Goal: Obtain resource: Download file/media

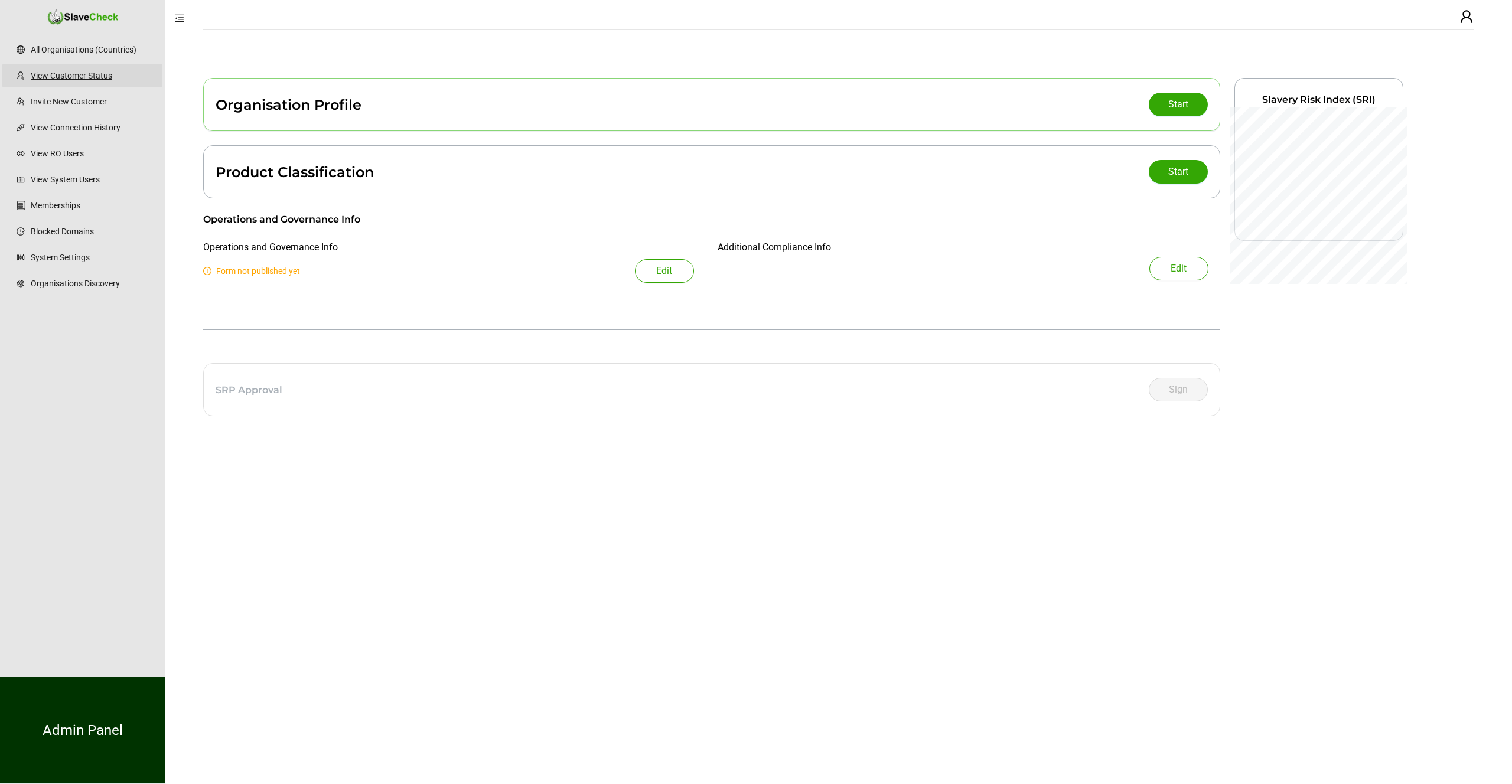
click at [95, 79] on link "View Customer Status" at bounding box center [92, 75] width 122 height 24
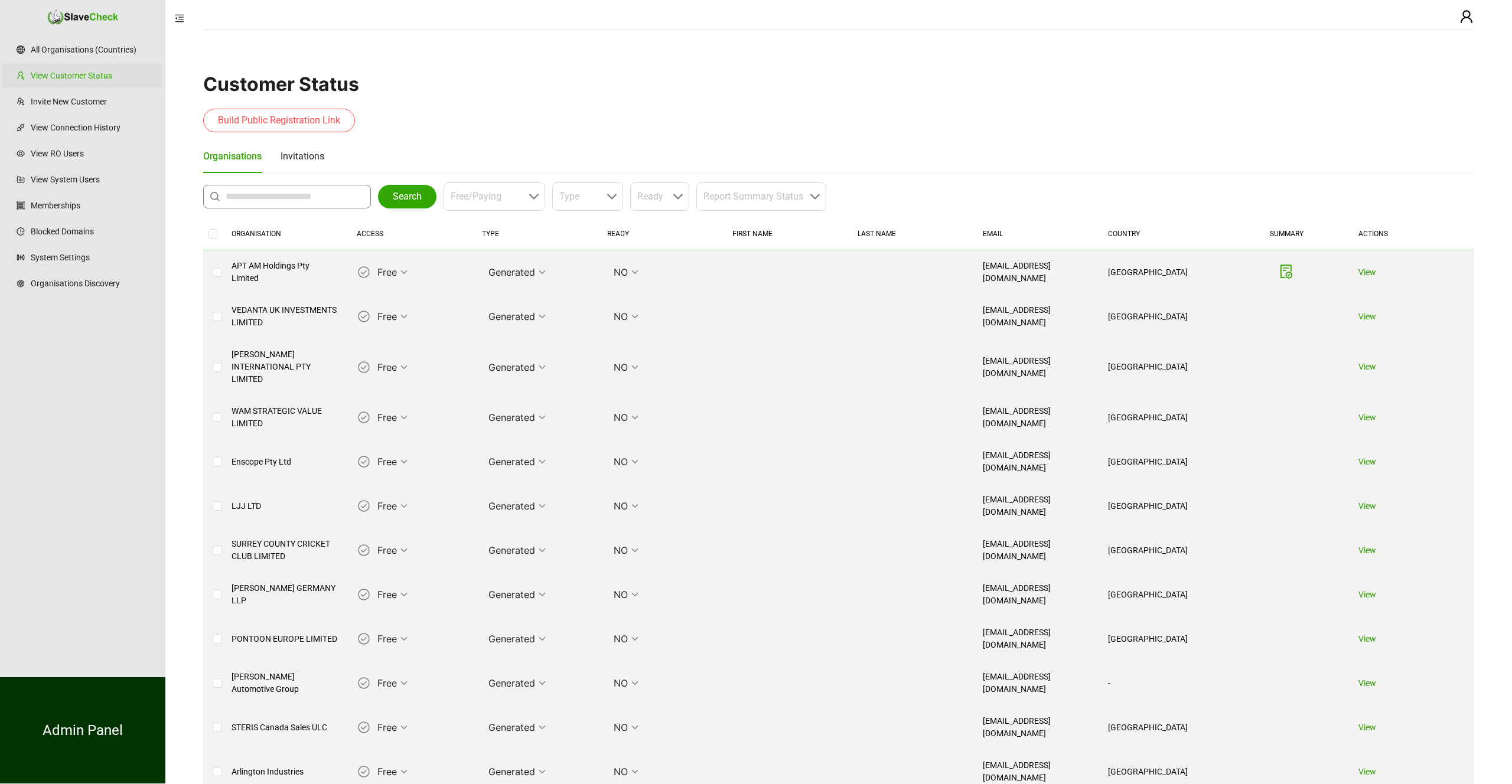
click at [291, 206] on span at bounding box center [287, 196] width 168 height 24
type input "**********"
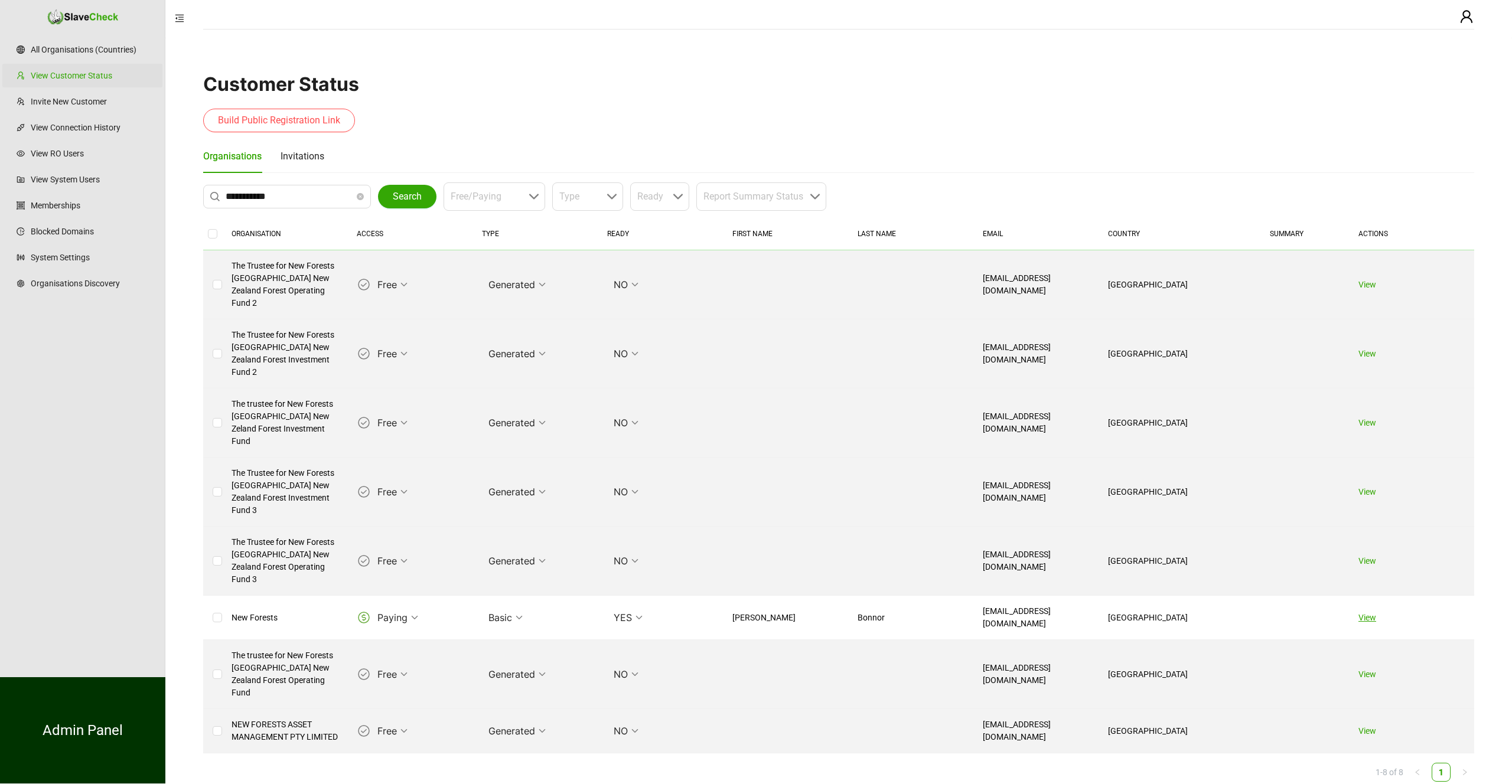
click at [1376, 613] on link "View" at bounding box center [1368, 617] width 18 height 10
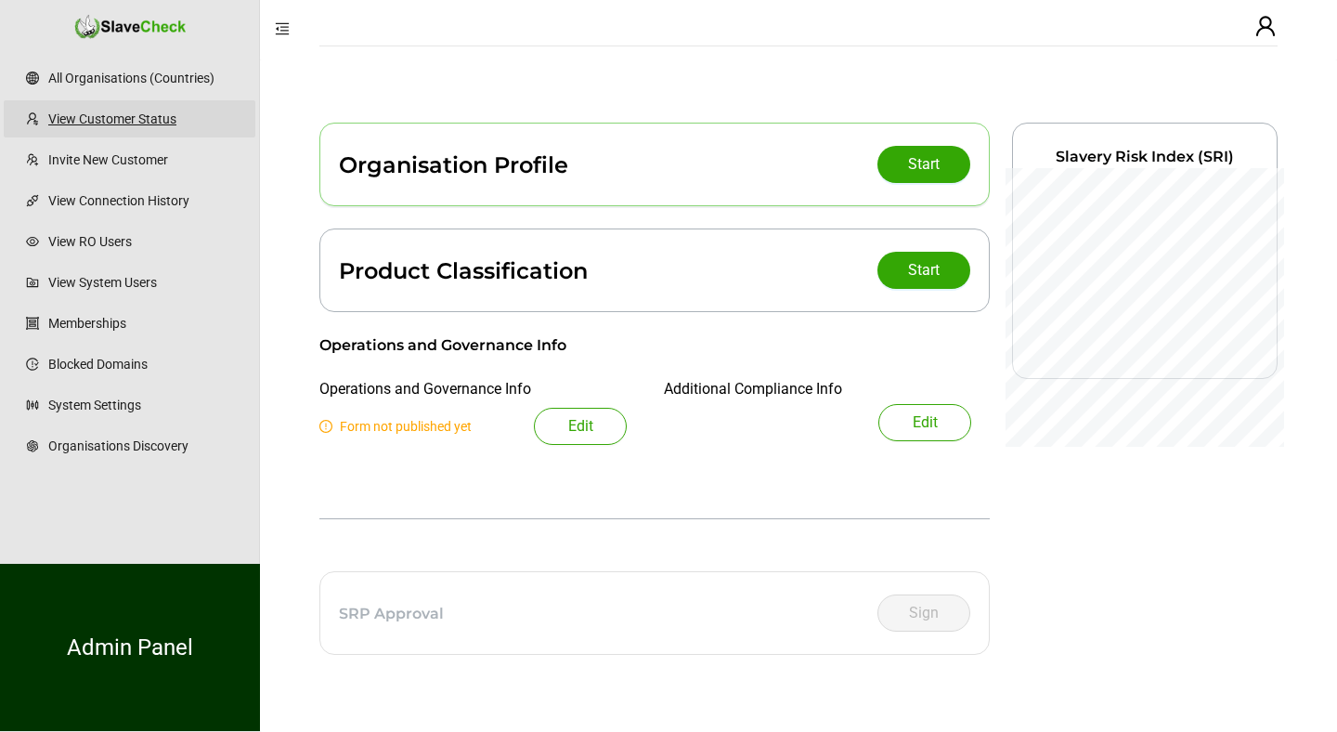
click at [122, 114] on link "View Customer Status" at bounding box center [144, 118] width 192 height 37
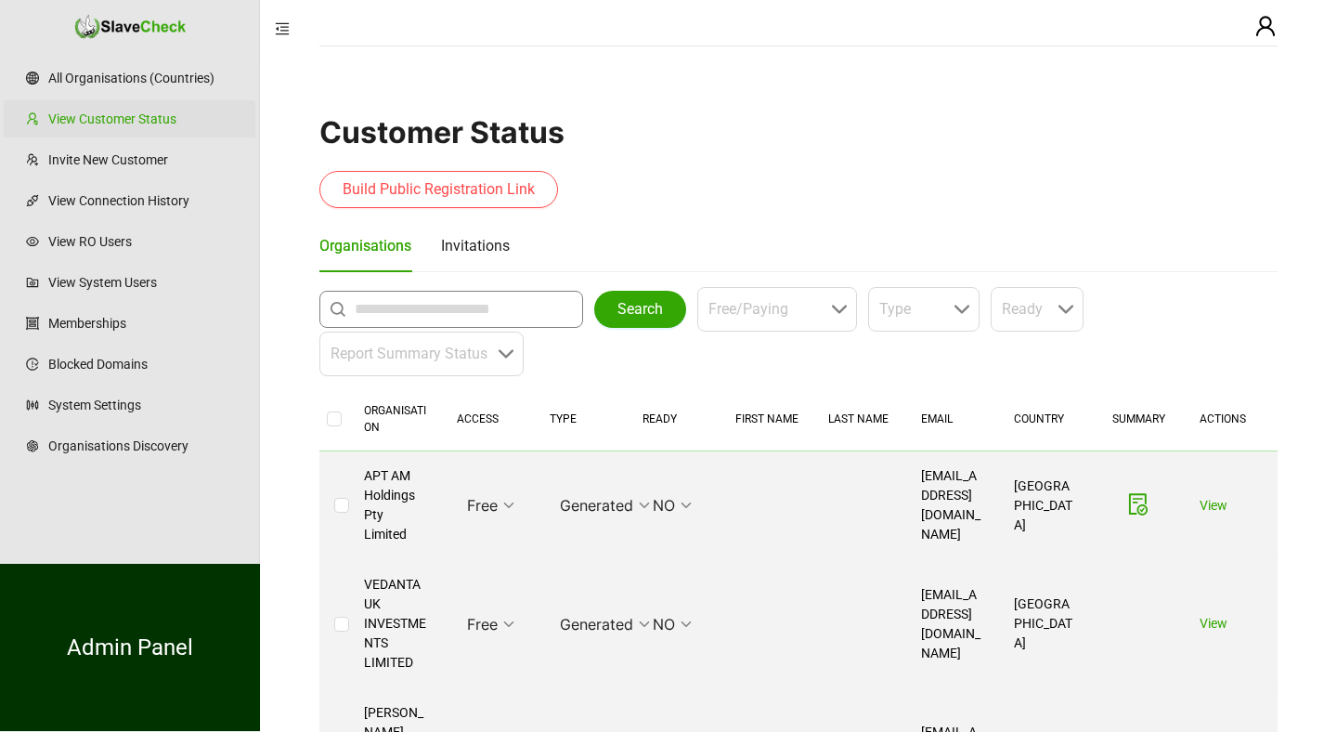
click at [498, 313] on input "text" at bounding box center [456, 309] width 202 height 22
type input "*"
type input "**********"
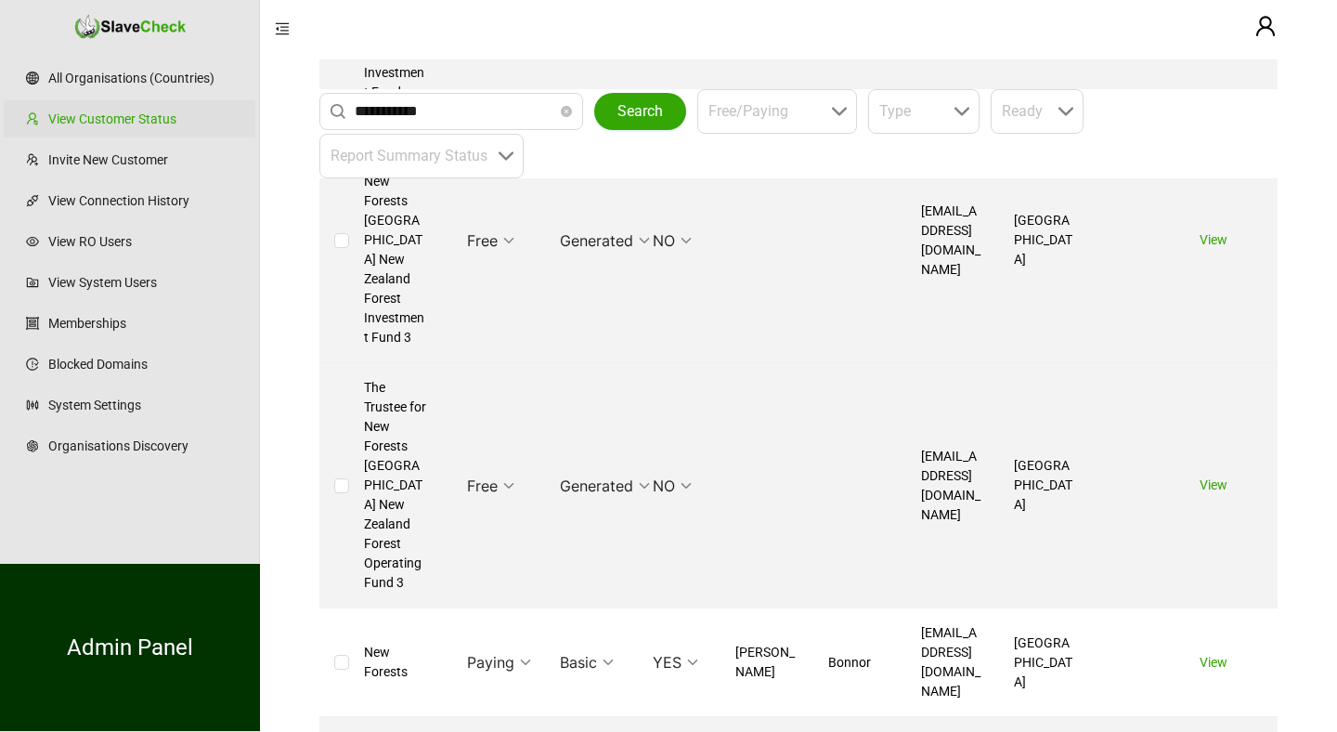
scroll to position [1086, 0]
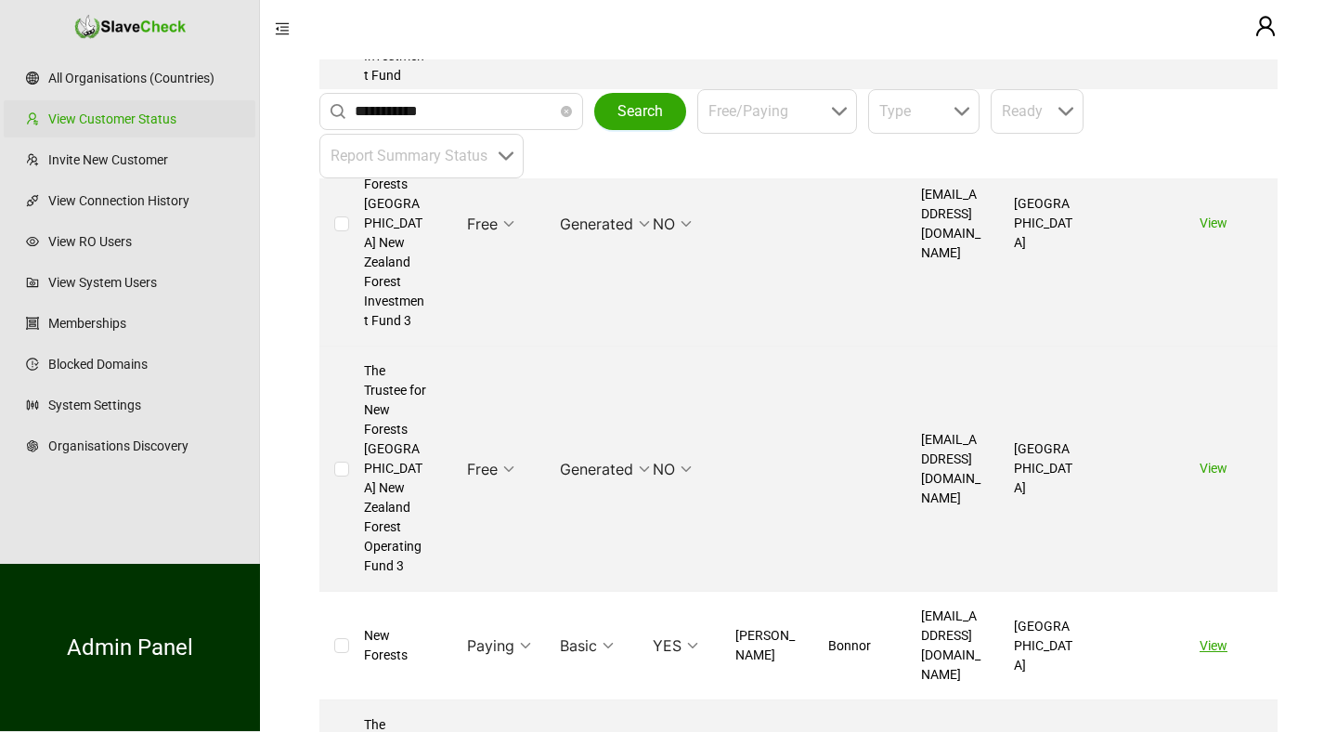
click at [1212, 638] on link "View" at bounding box center [1214, 645] width 28 height 15
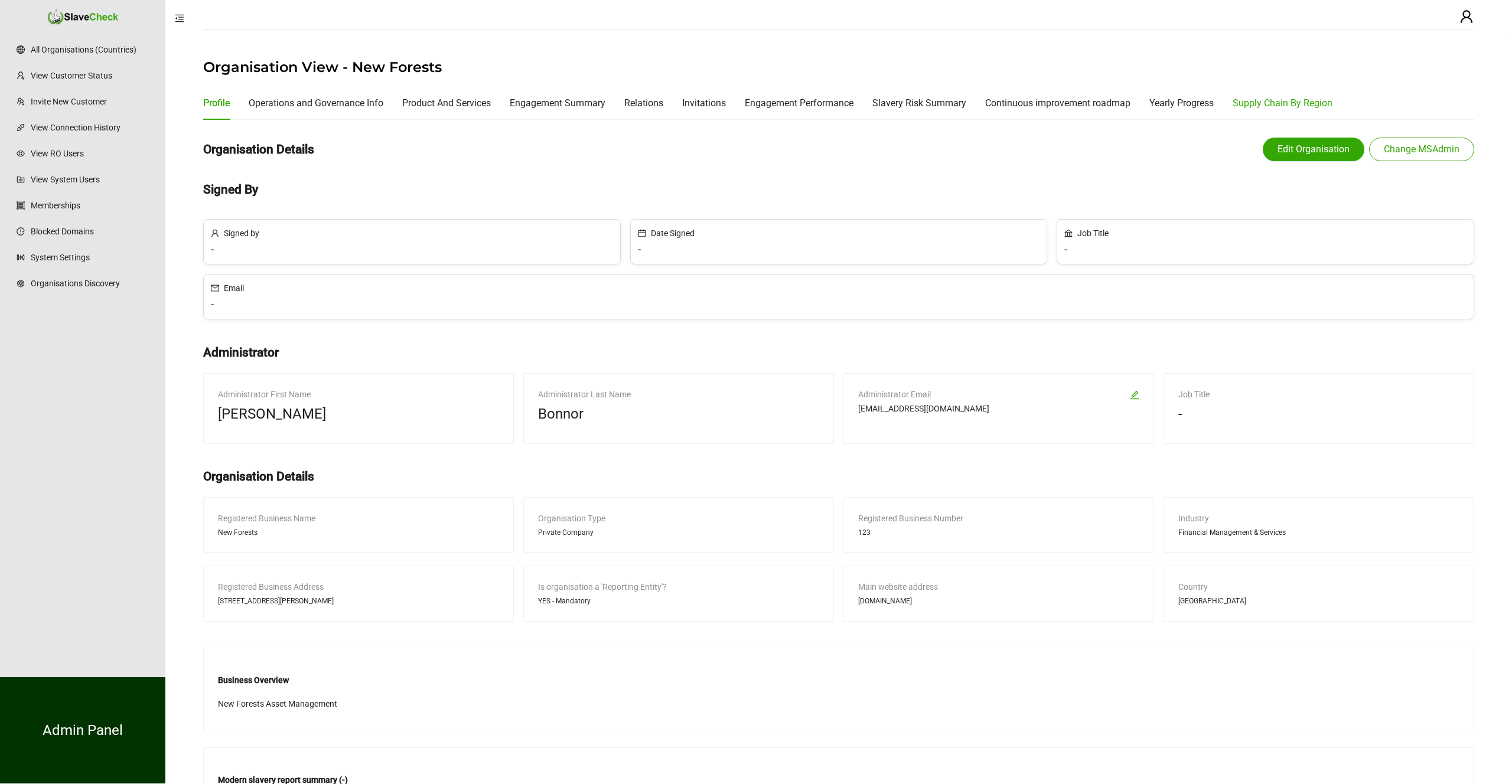
click at [1280, 105] on div "Supply Chain By Region" at bounding box center [1282, 102] width 100 height 15
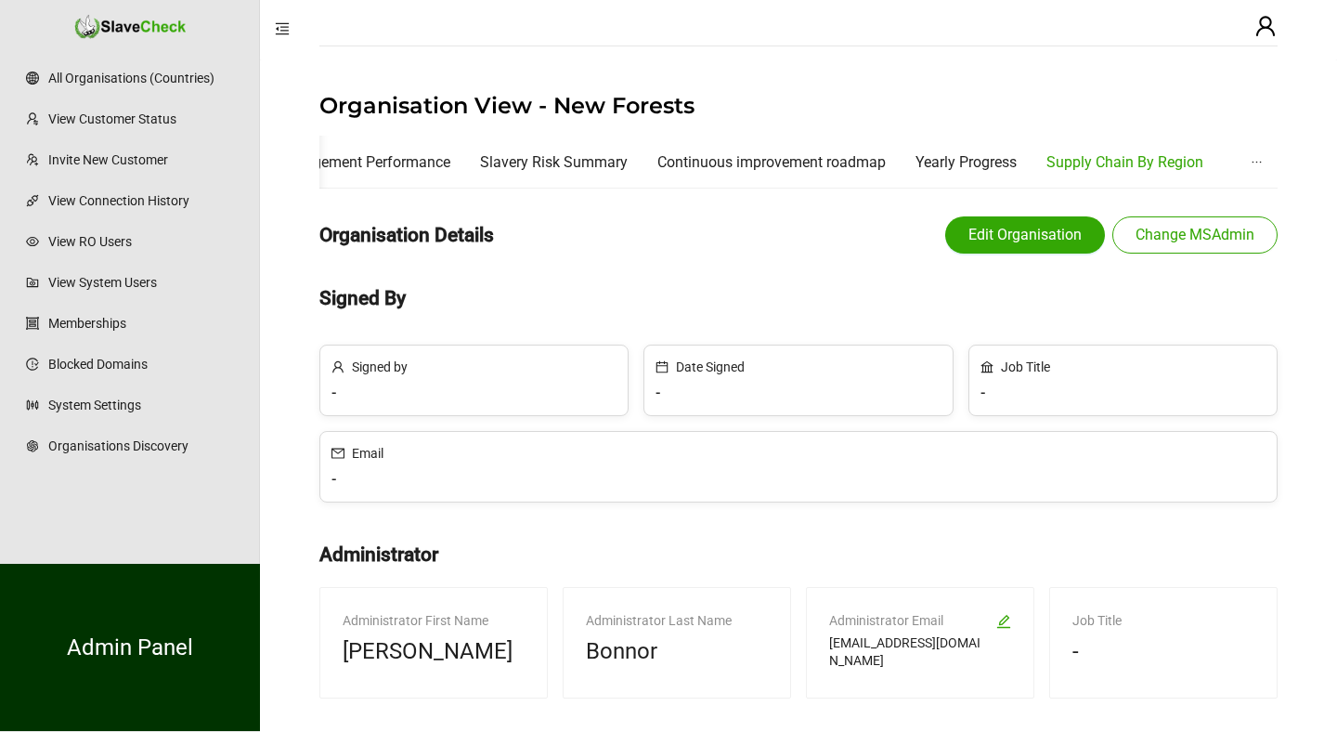
click at [1133, 161] on div "Supply Chain By Region" at bounding box center [1125, 161] width 157 height 23
click at [1174, 163] on div "Supply Chain By Region" at bounding box center [1125, 161] width 157 height 23
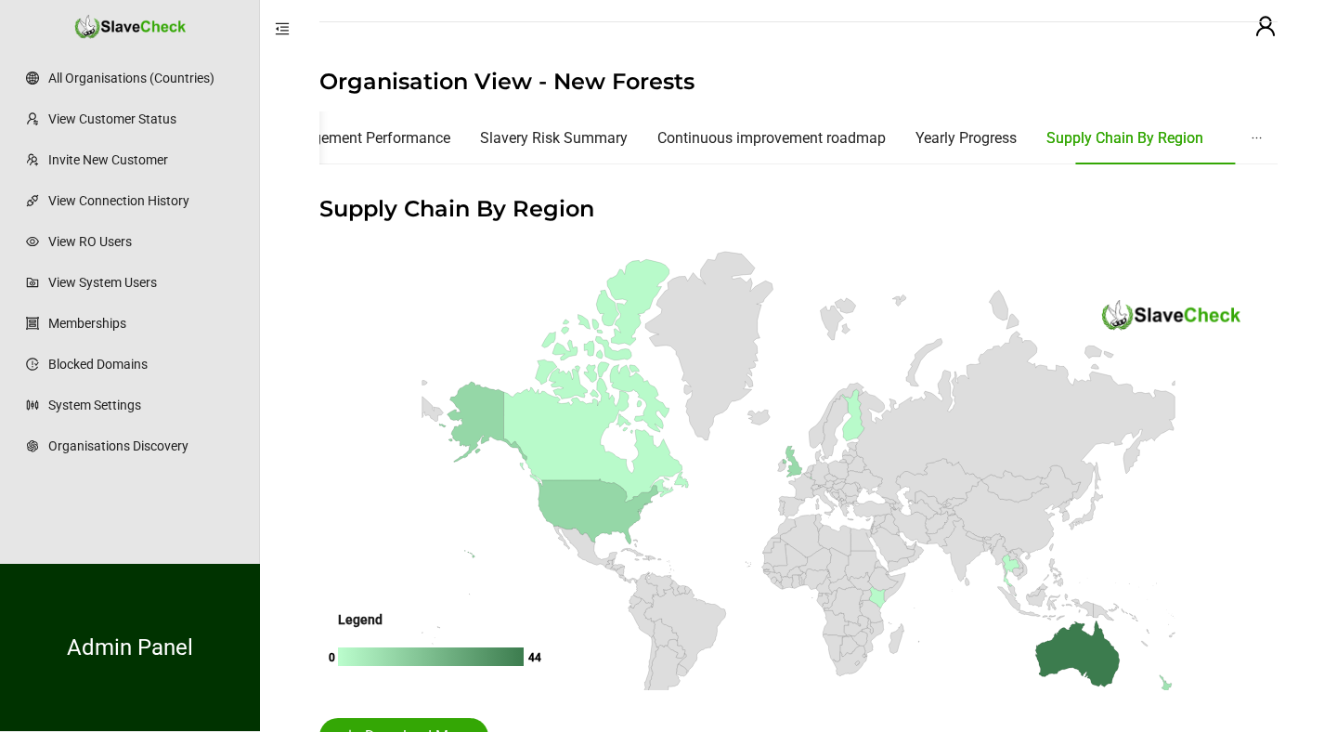
scroll to position [60, 0]
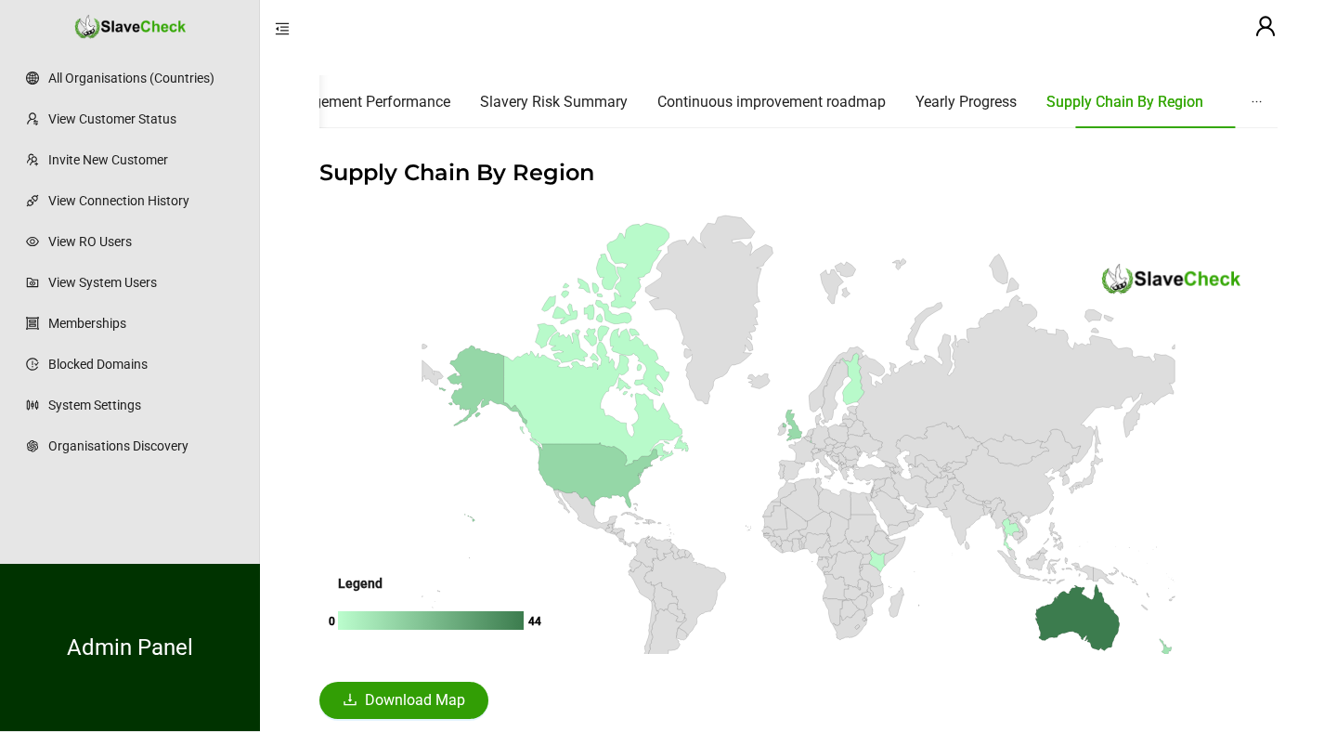
click at [386, 698] on span "Download Map" at bounding box center [415, 700] width 100 height 22
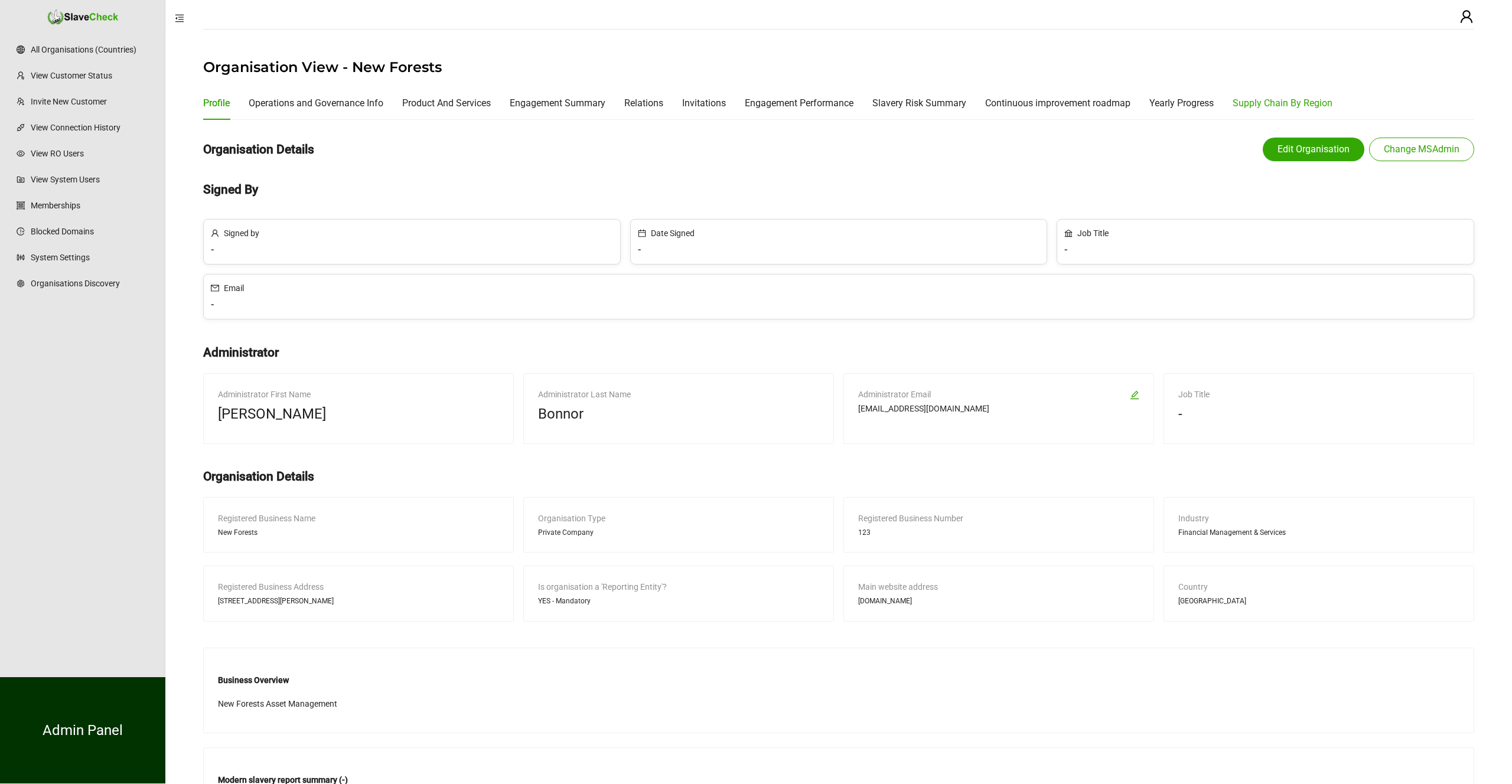
click at [1305, 104] on div "Supply Chain By Region" at bounding box center [1282, 102] width 100 height 15
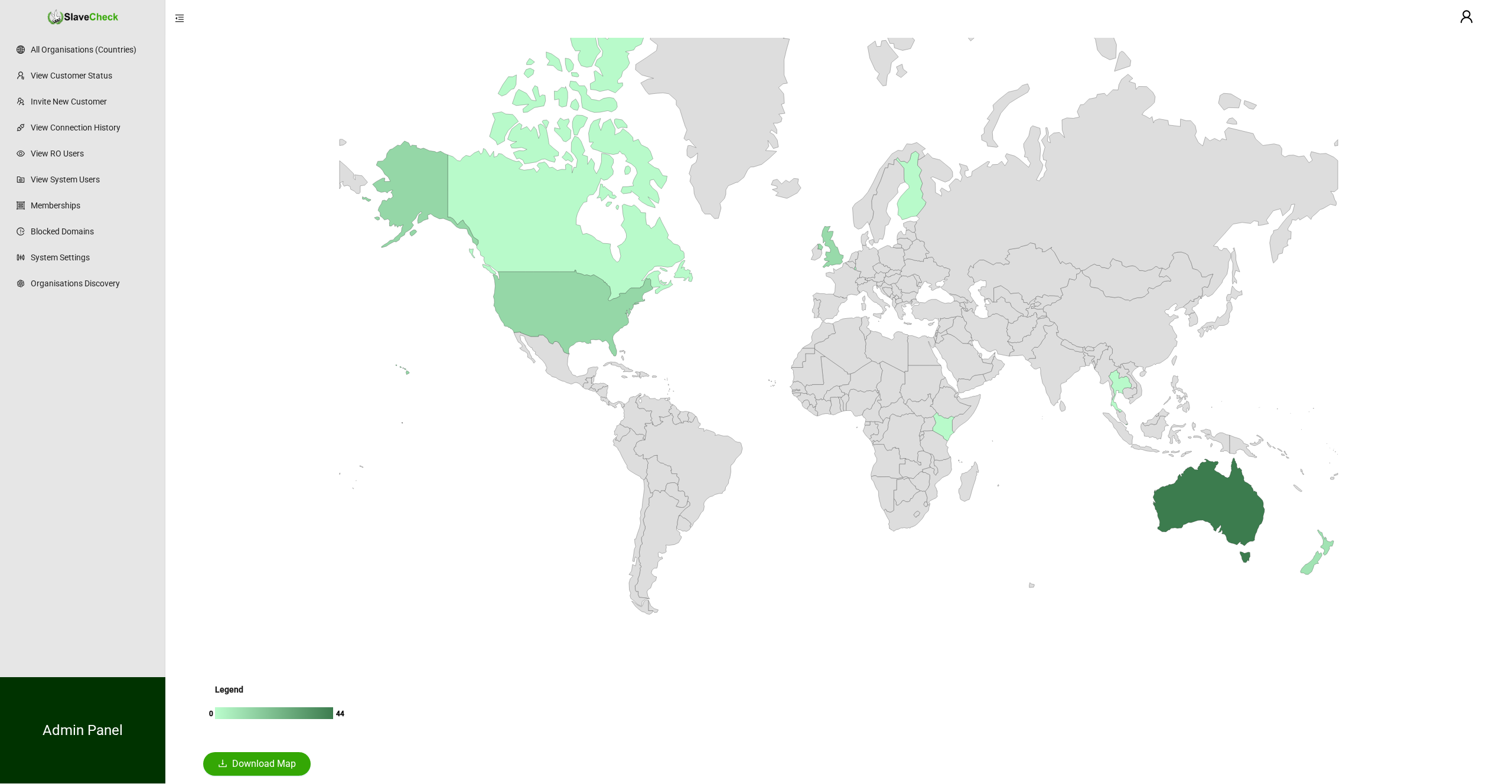
scroll to position [216, 0]
click at [250, 768] on span "Download Map" at bounding box center [264, 764] width 64 height 14
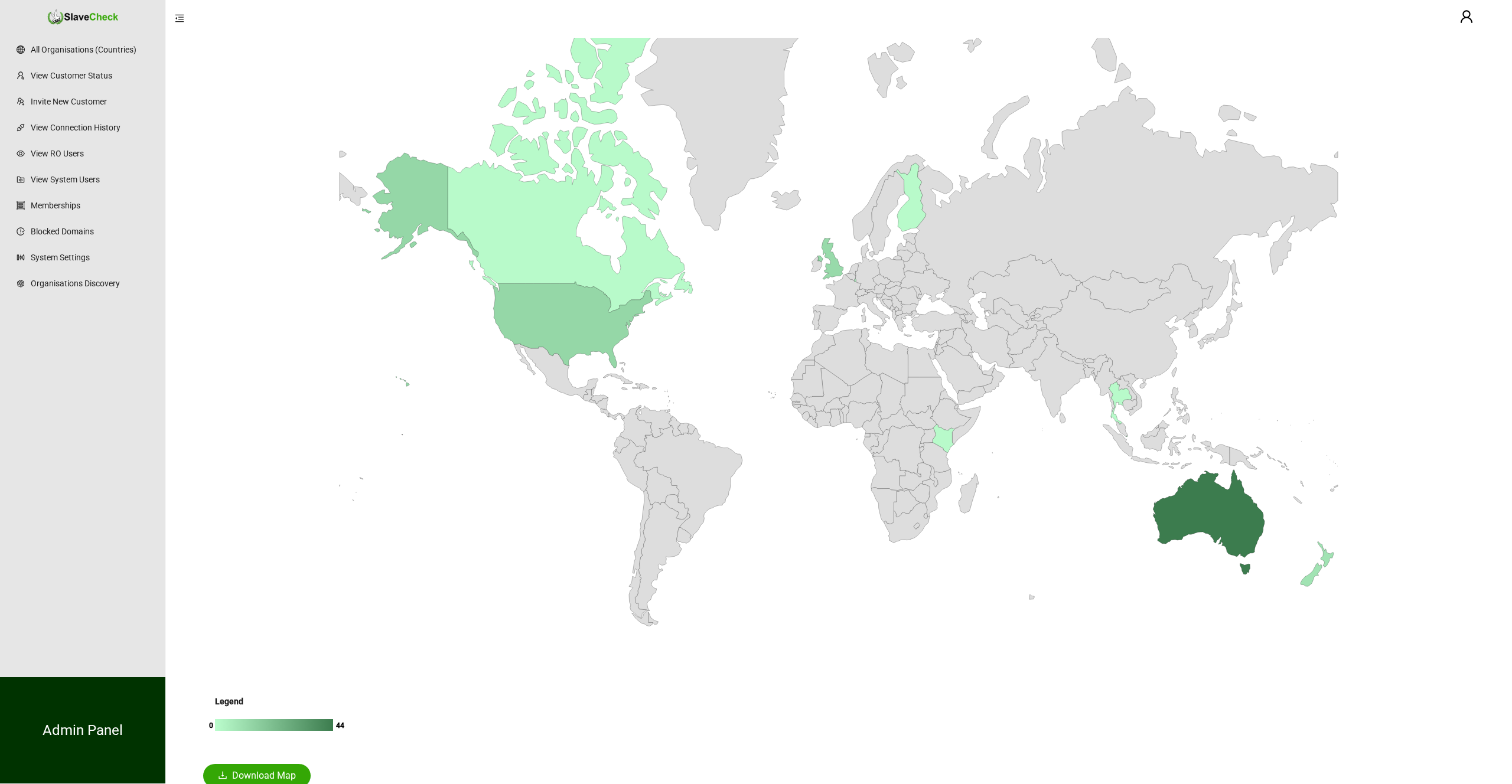
scroll to position [212, 0]
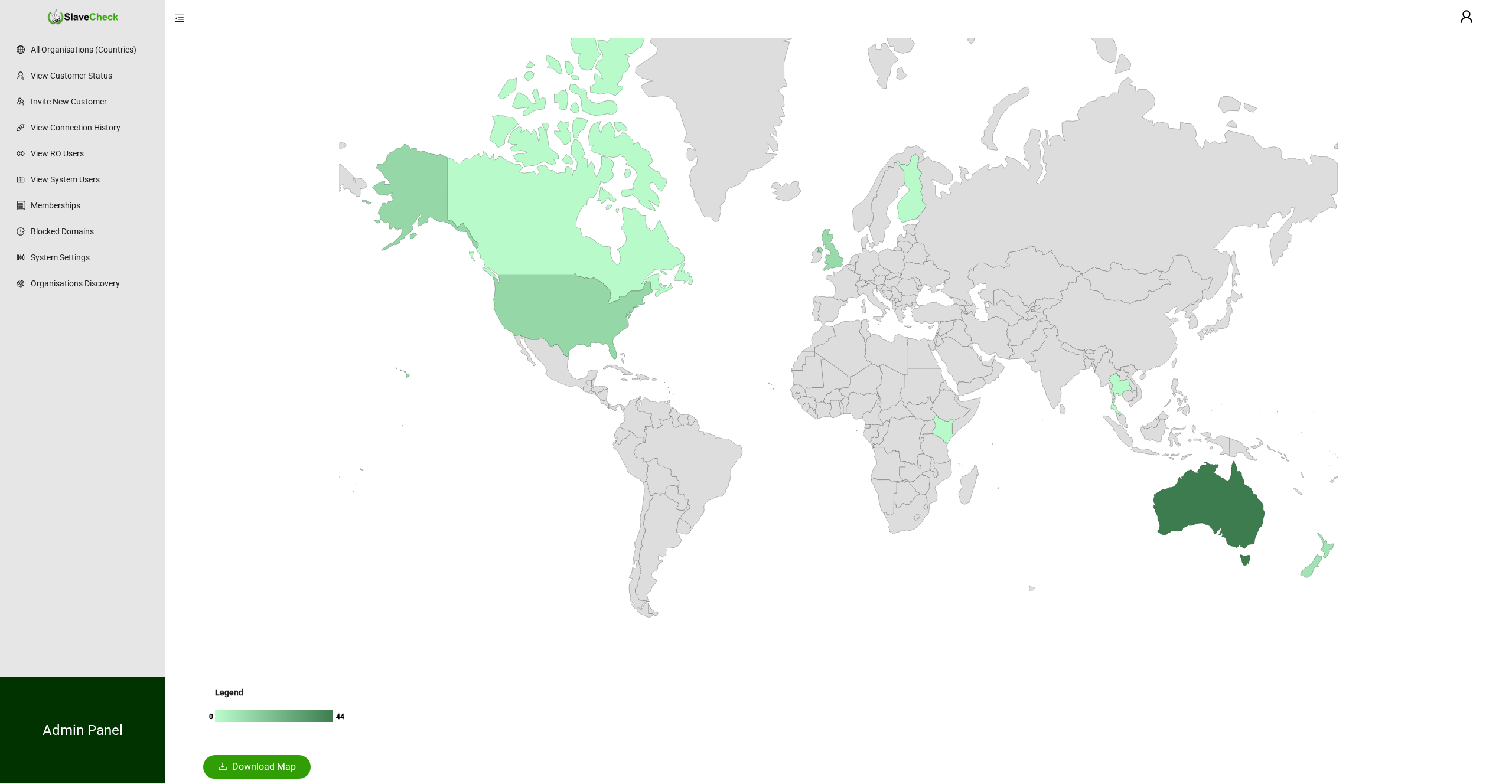
click at [235, 768] on span "Download Map" at bounding box center [264, 767] width 64 height 14
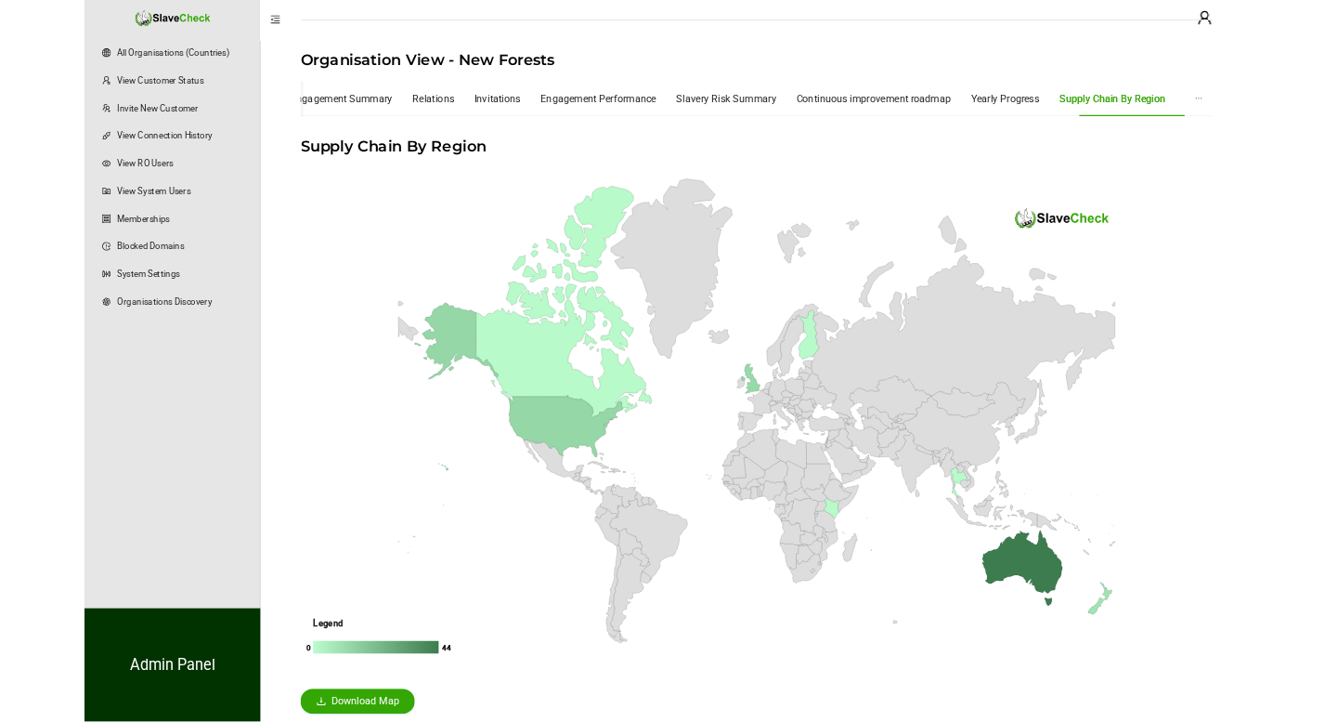
scroll to position [0, 0]
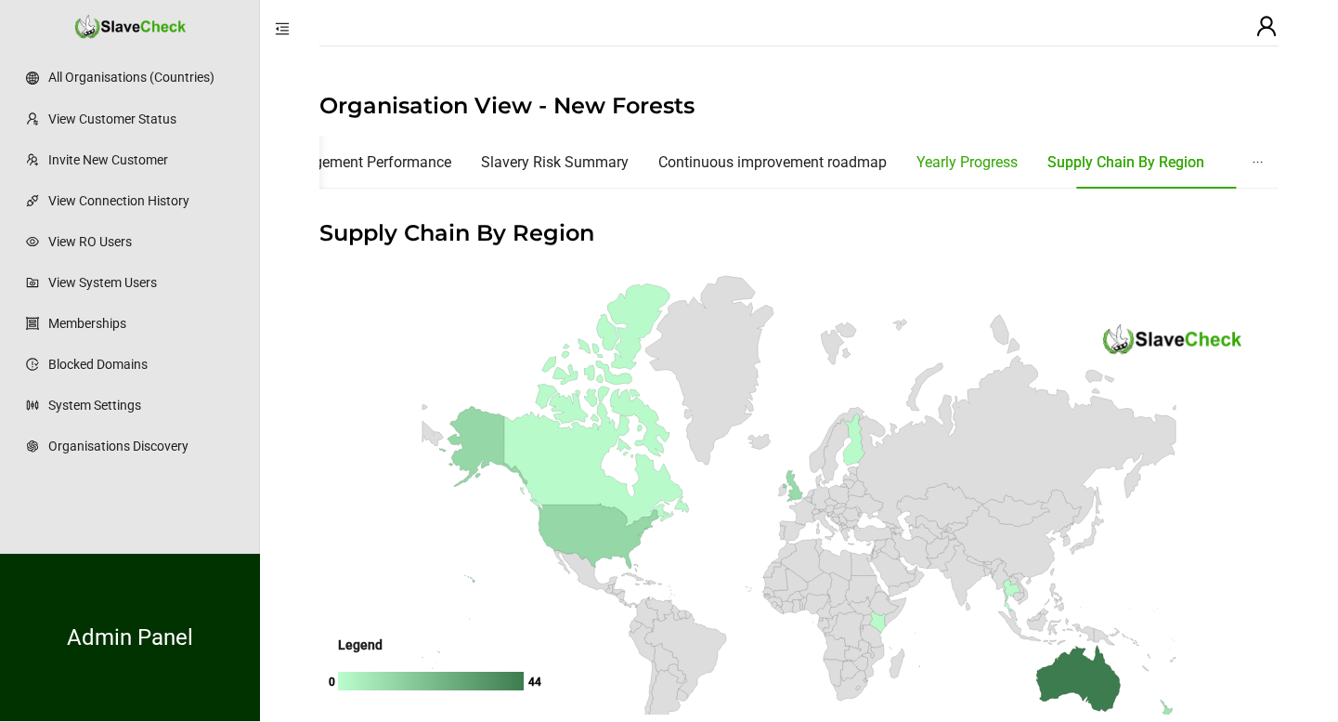
click at [1010, 161] on div "Yearly Progress" at bounding box center [967, 161] width 101 height 23
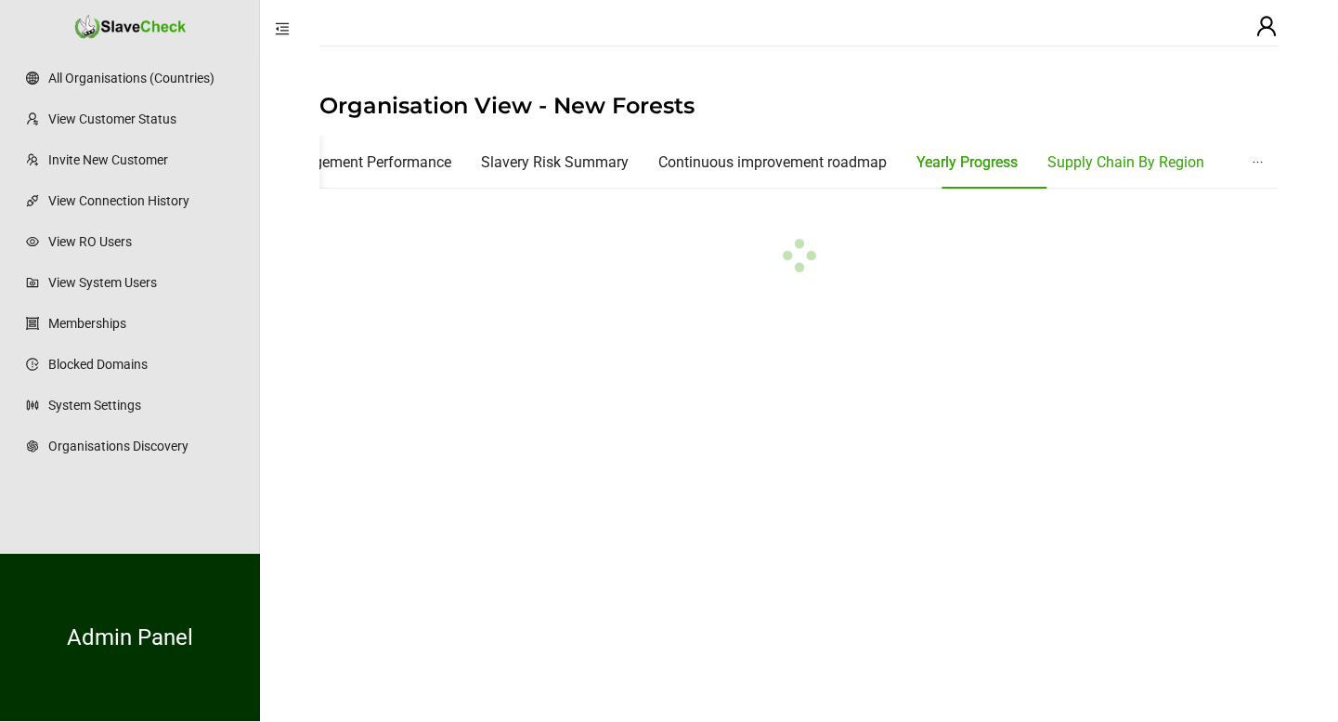
click at [1133, 159] on div "Supply Chain By Region" at bounding box center [1126, 161] width 157 height 23
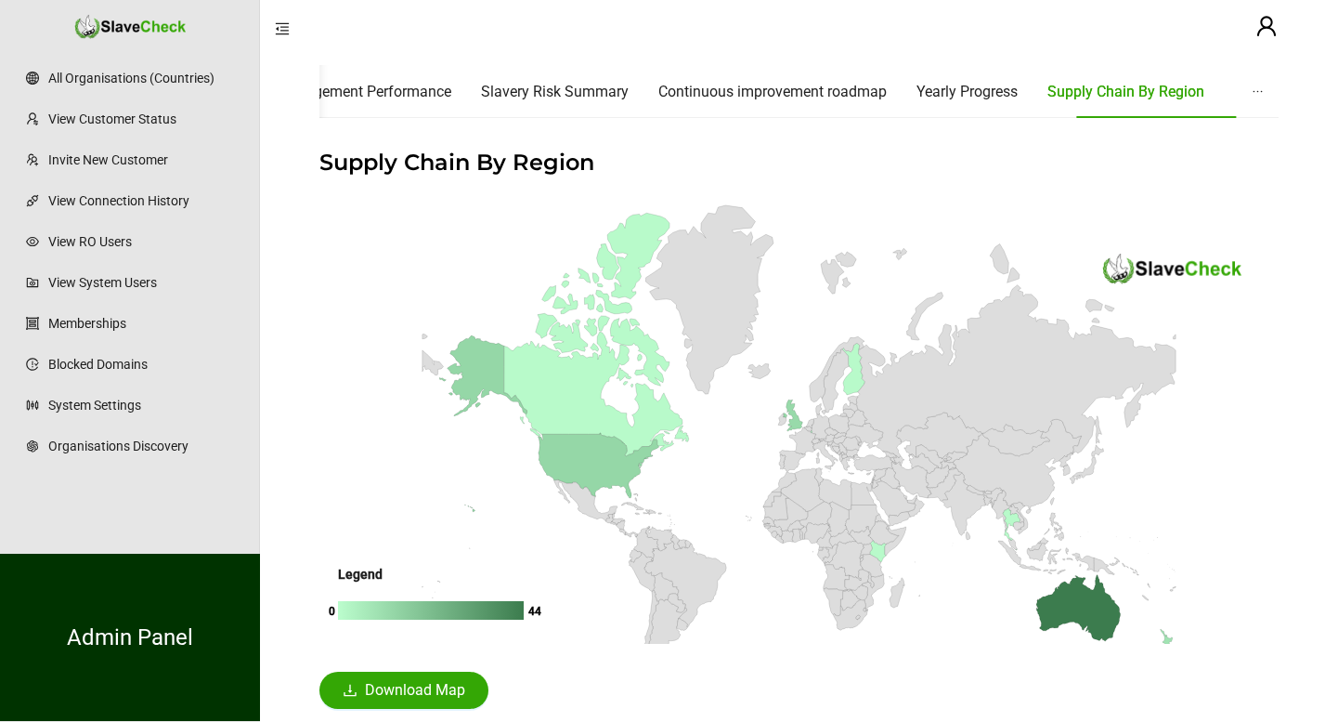
scroll to position [72, 0]
click at [397, 697] on span "Download Map" at bounding box center [415, 689] width 100 height 22
